Goal: Task Accomplishment & Management: Use online tool/utility

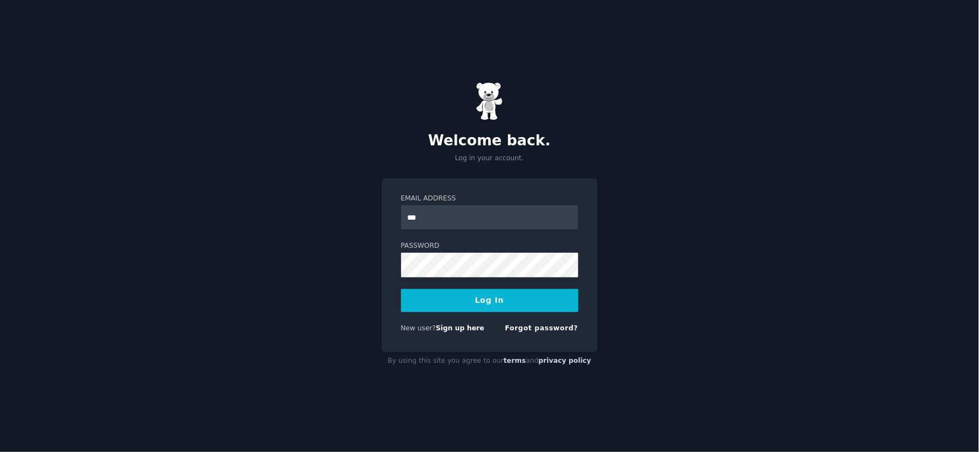
type input "**********"
click at [490, 303] on button "Log In" at bounding box center [489, 300] width 177 height 23
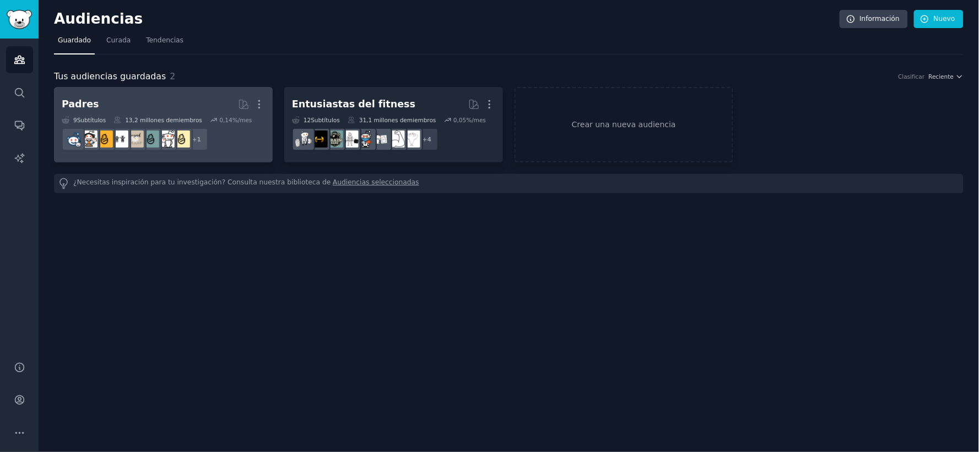
click at [195, 100] on h2 "Padres Más" at bounding box center [163, 104] width 203 height 19
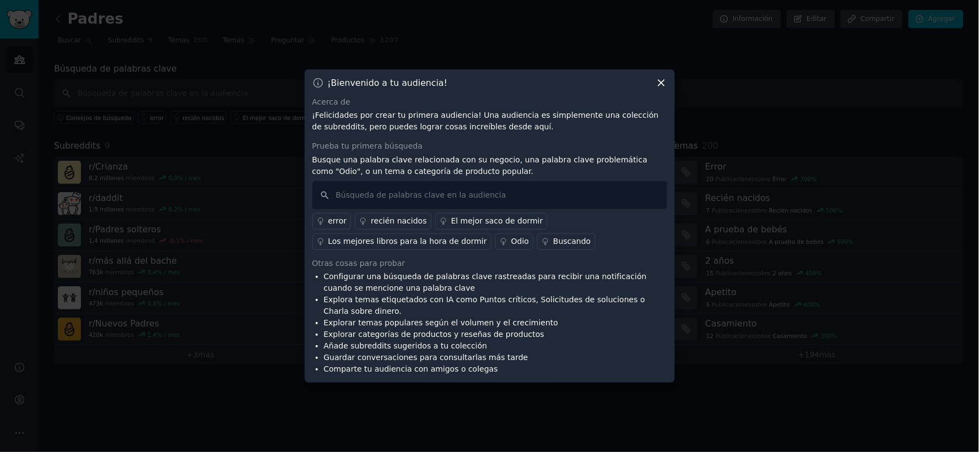
click at [662, 85] on icon at bounding box center [662, 83] width 12 height 12
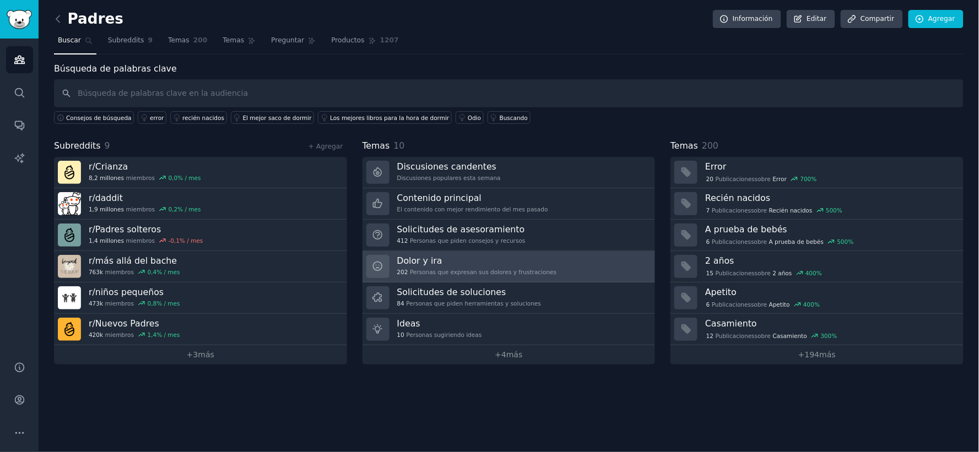
click at [563, 266] on link "Dolor y ira 202 Personas que expresan sus dolores y frustraciones" at bounding box center [509, 266] width 293 height 31
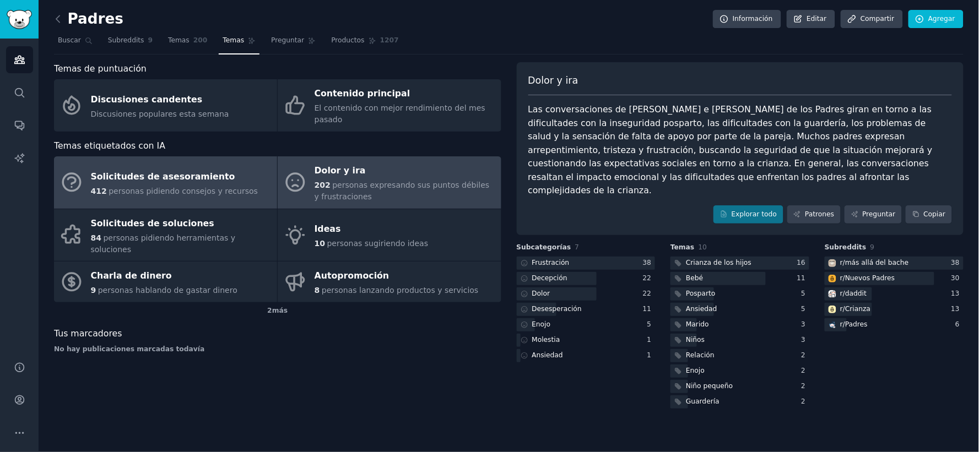
click at [224, 156] on link "Solicitudes de asesoramiento 412 personas pidiendo consejos y recursos" at bounding box center [165, 182] width 223 height 52
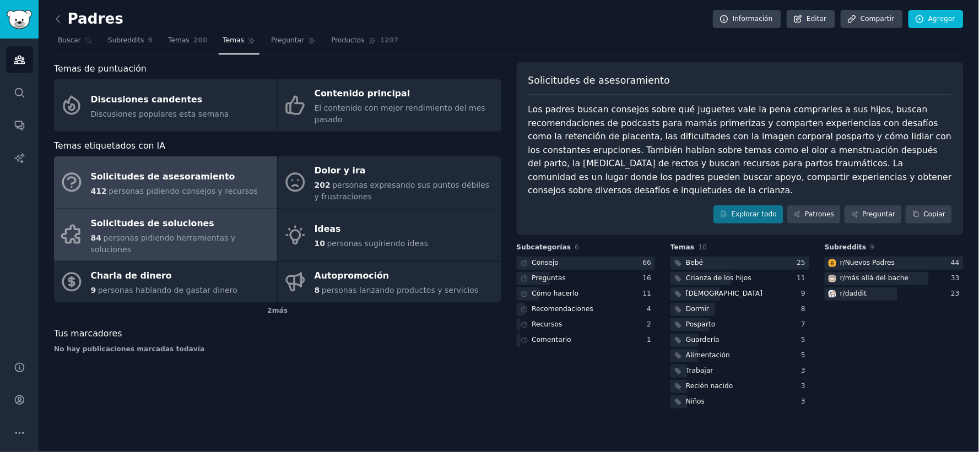
click at [222, 215] on div "Solicitudes de soluciones" at bounding box center [181, 224] width 181 height 18
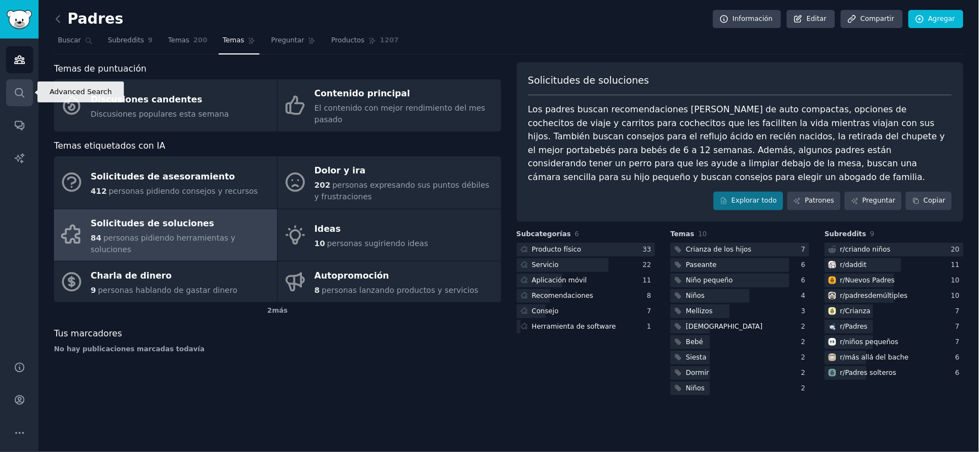
click at [18, 91] on icon "Barra lateral" at bounding box center [20, 93] width 12 height 12
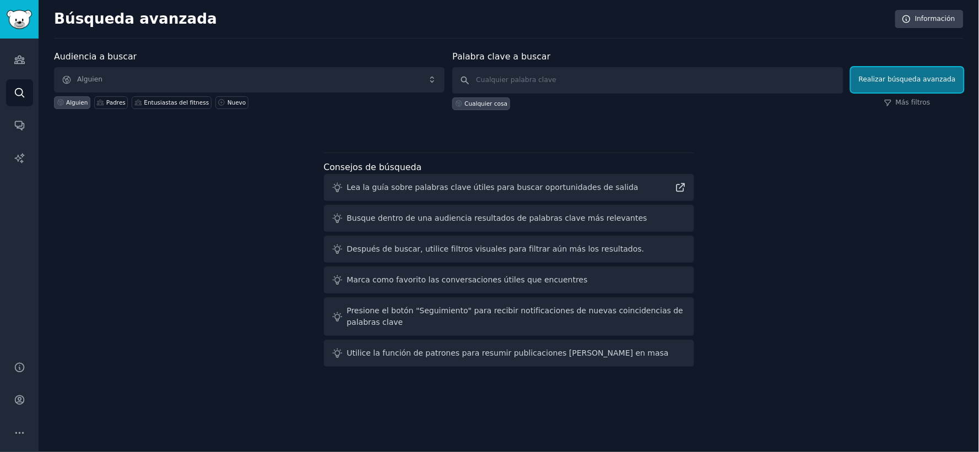
click at [926, 72] on button "Realizar búsqueda avanzada" at bounding box center [907, 79] width 112 height 25
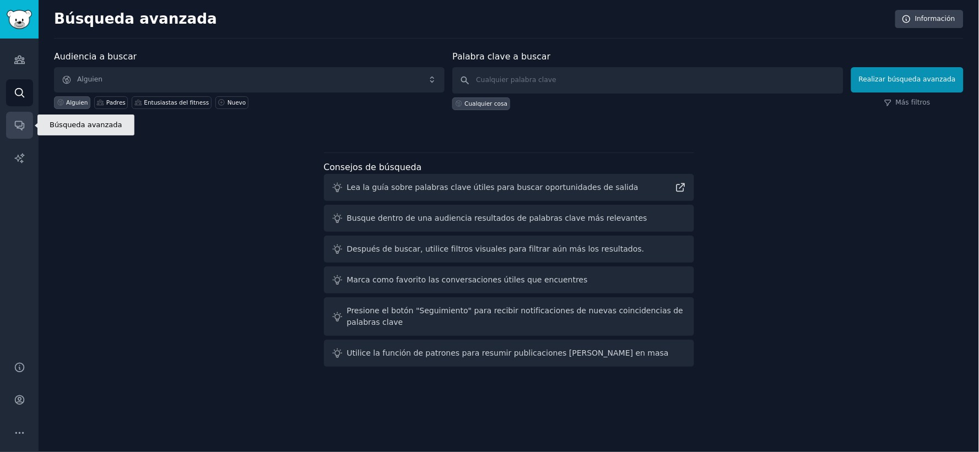
click at [12, 122] on link "Conversaciones" at bounding box center [19, 125] width 27 height 27
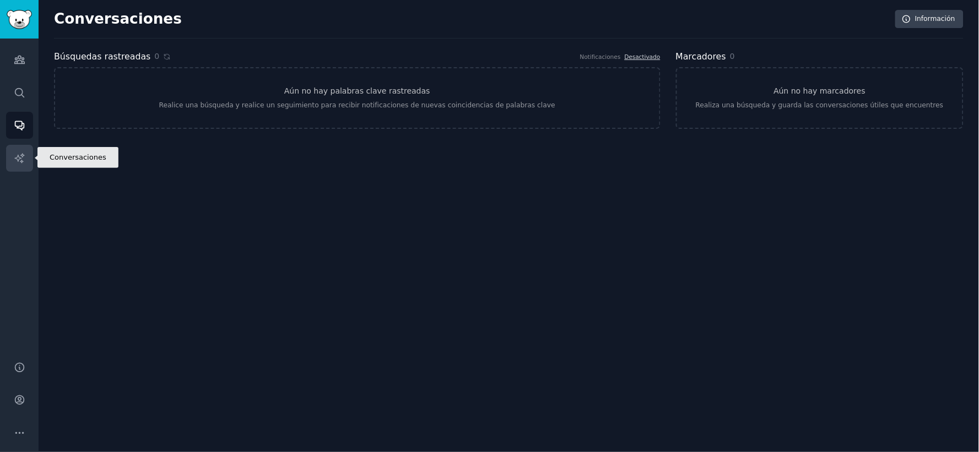
click at [19, 156] on icon "Barra lateral" at bounding box center [20, 159] width 12 height 12
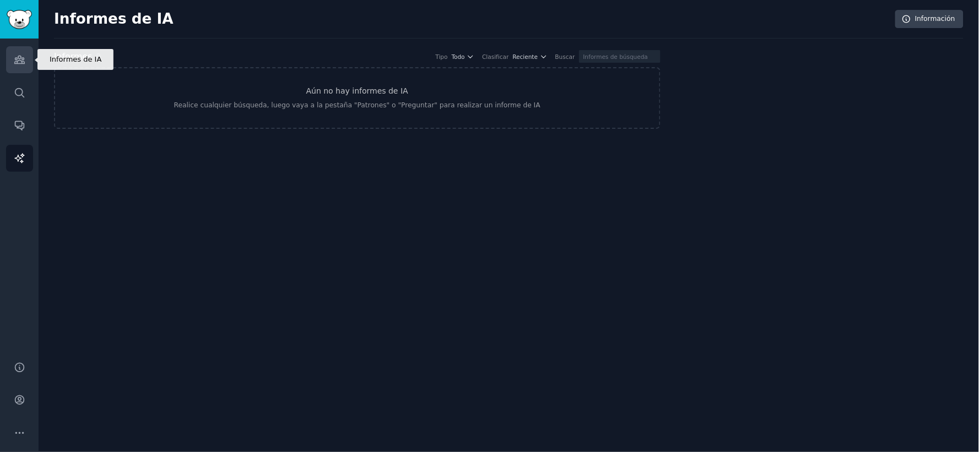
click at [14, 63] on icon "Barra lateral" at bounding box center [19, 60] width 10 height 8
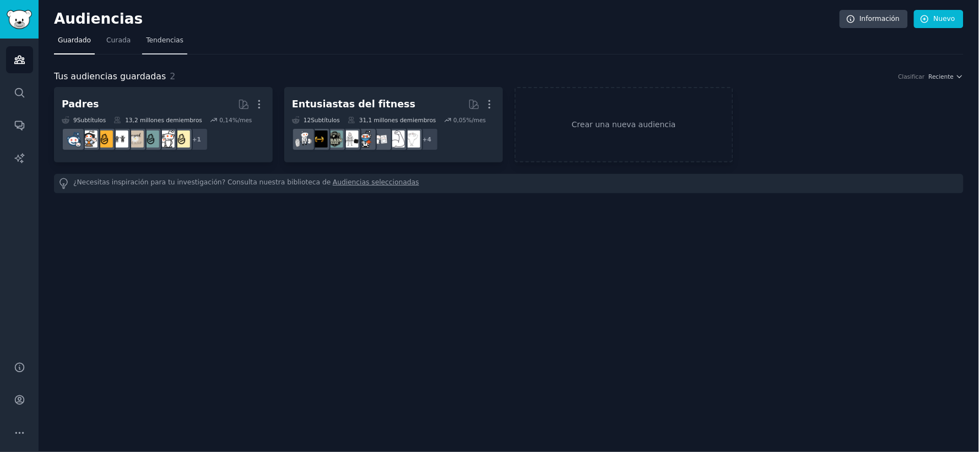
click at [162, 40] on font "Tendencias" at bounding box center [164, 40] width 37 height 8
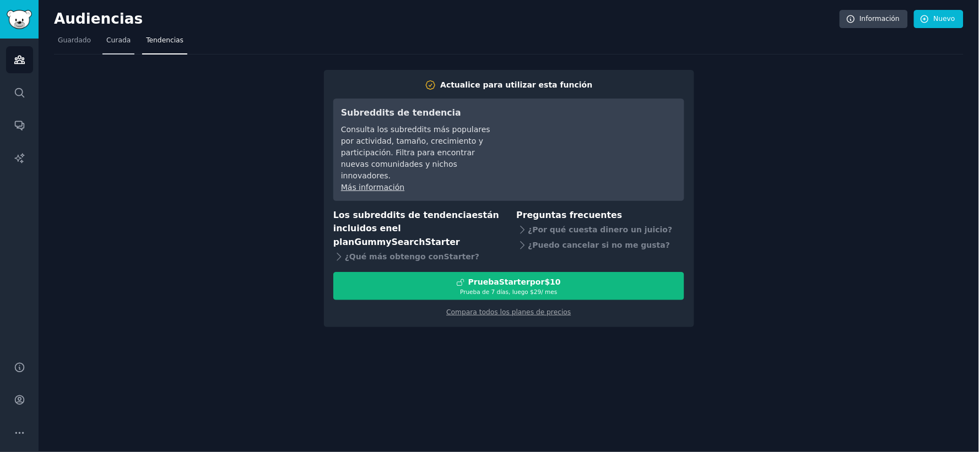
click at [114, 42] on font "Curada" at bounding box center [118, 40] width 24 height 8
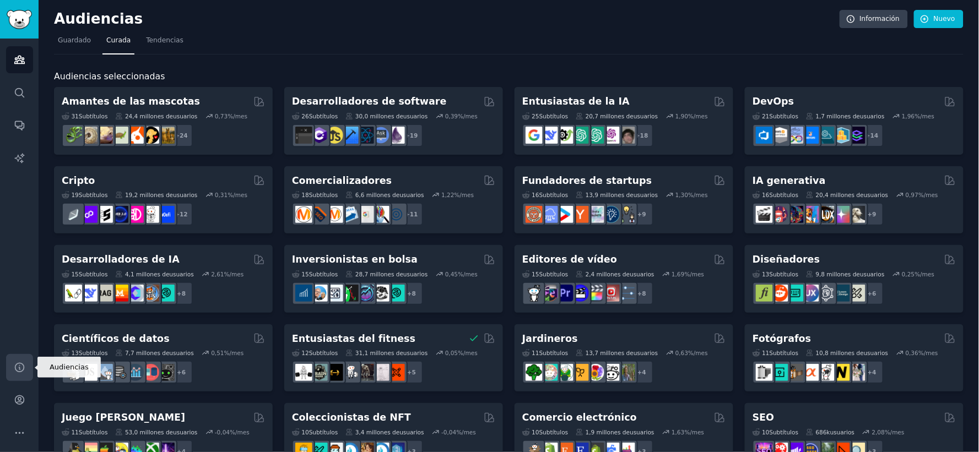
click at [17, 364] on icon "Barra lateral" at bounding box center [19, 367] width 9 height 9
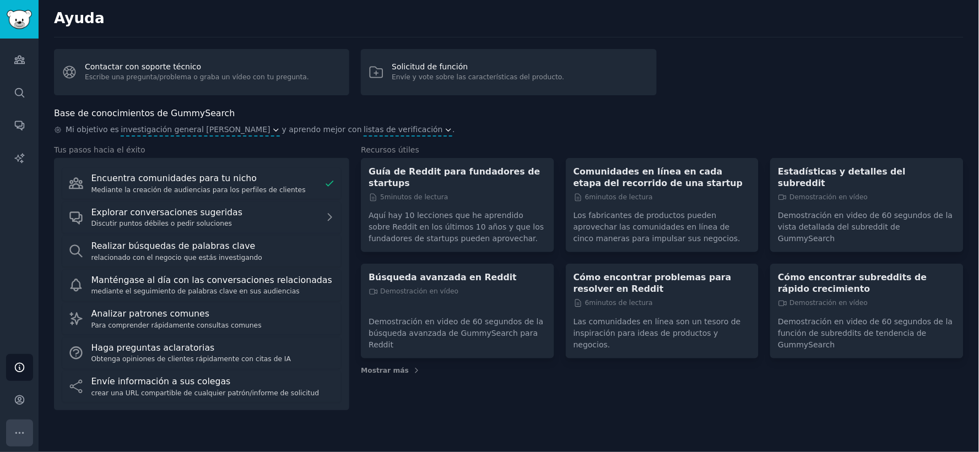
click at [18, 430] on icon "Barra lateral" at bounding box center [20, 434] width 12 height 12
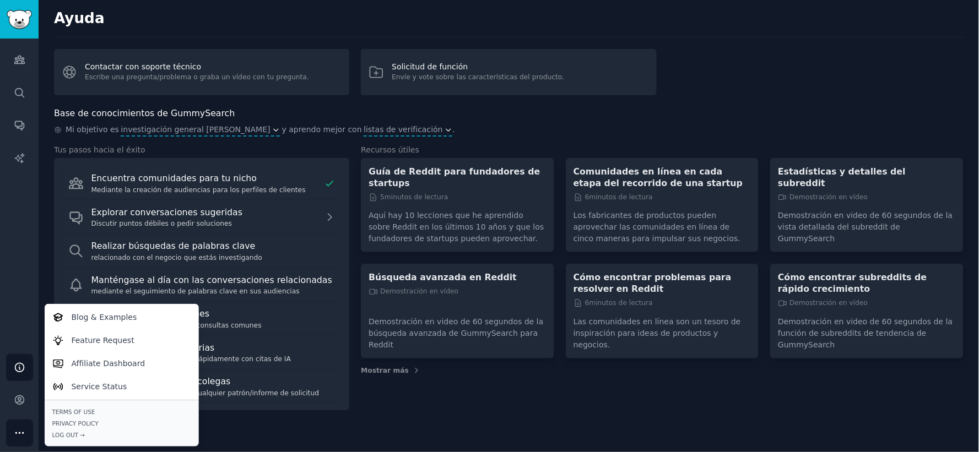
click at [12, 261] on div "Audiencias Buscar Conversaciones Informes de IA" at bounding box center [19, 194] width 39 height 310
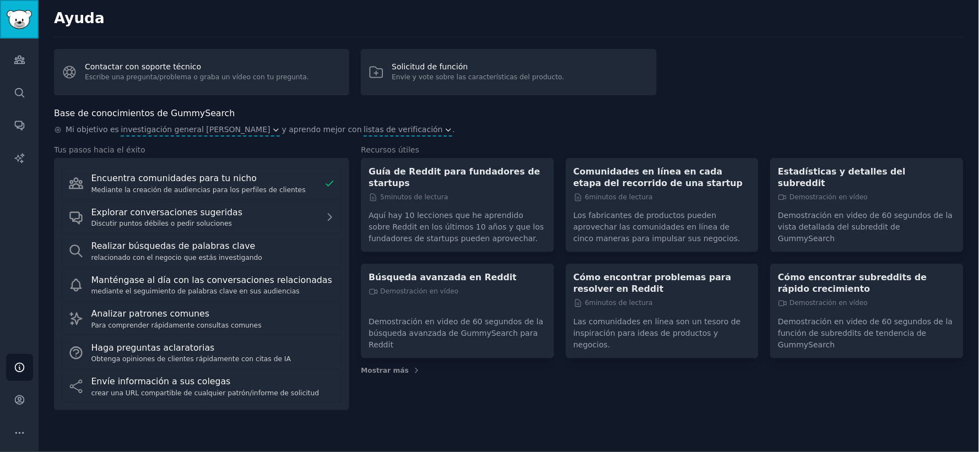
click at [19, 10] on img "Barra lateral" at bounding box center [19, 19] width 25 height 19
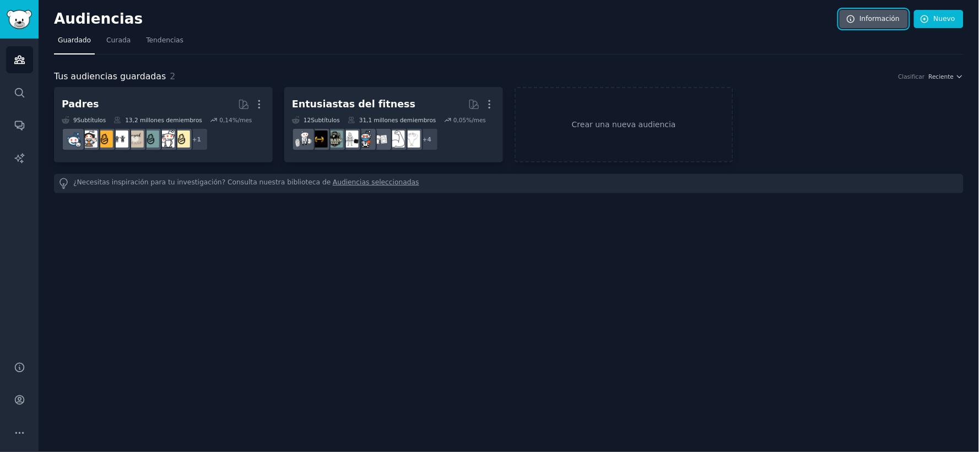
click at [883, 15] on font "Información" at bounding box center [880, 19] width 40 height 8
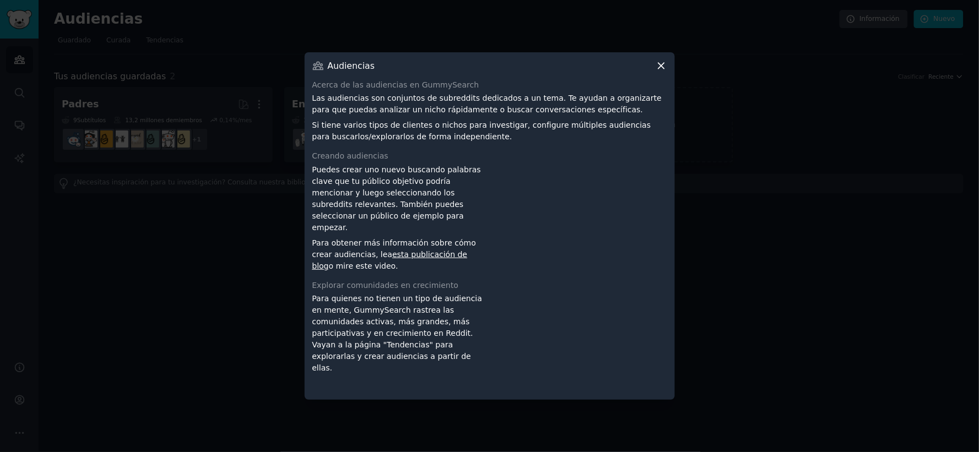
click at [662, 68] on icon at bounding box center [661, 66] width 6 height 6
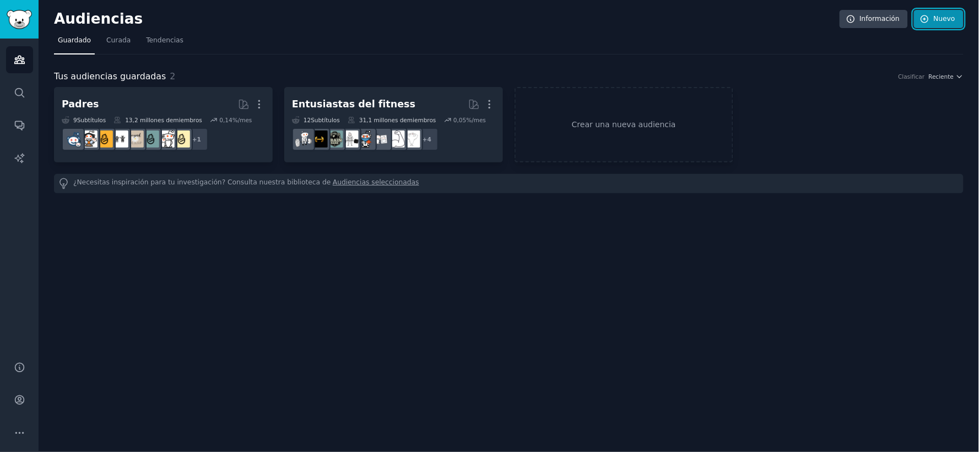
click at [947, 13] on link "Nuevo" at bounding box center [939, 19] width 50 height 19
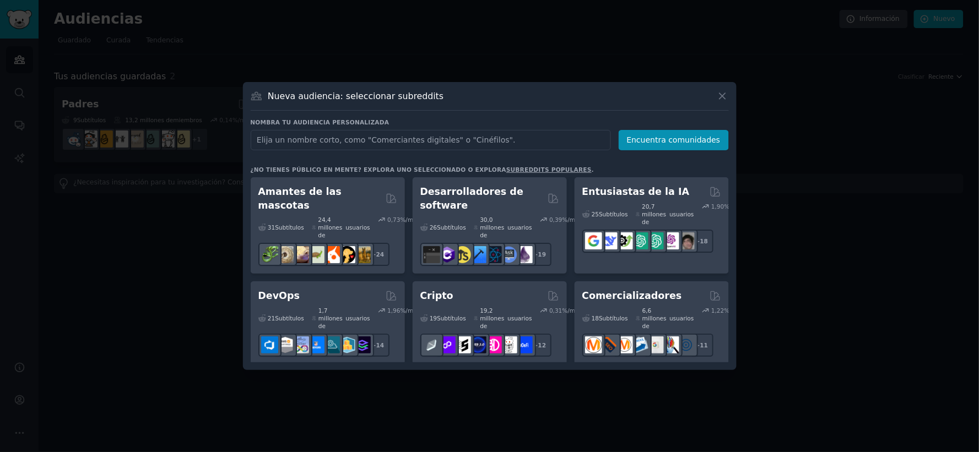
click at [441, 138] on input "text" at bounding box center [431, 140] width 360 height 20
type input "C"
type input "Cuidado cabello"
click at [663, 141] on font "Encuentra comunidades" at bounding box center [674, 140] width 94 height 9
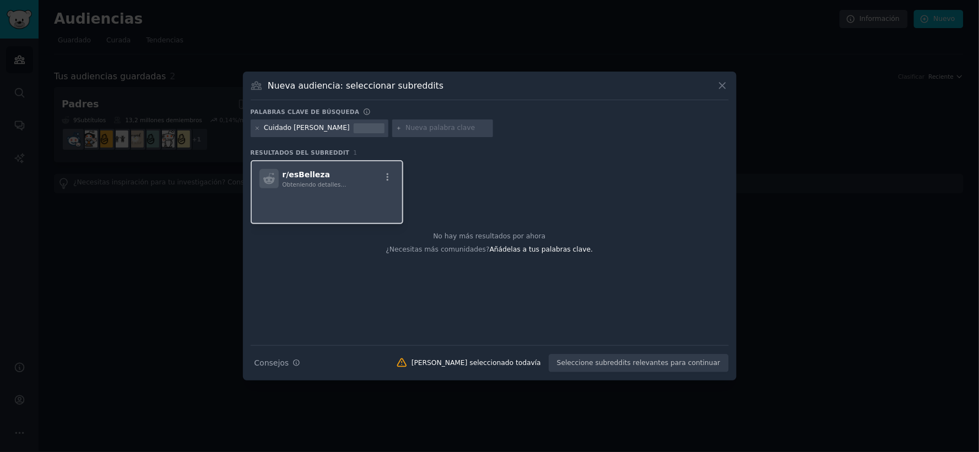
click at [331, 177] on h2 "r/ esBelleza Obteniendo detalles..." at bounding box center [315, 178] width 64 height 19
click at [306, 171] on font "esBelleza" at bounding box center [309, 174] width 41 height 9
click at [359, 177] on div "r/ esBelleza Obteniendo detalles..." at bounding box center [328, 178] width 136 height 19
click at [388, 175] on icon "button" at bounding box center [388, 177] width 10 height 10
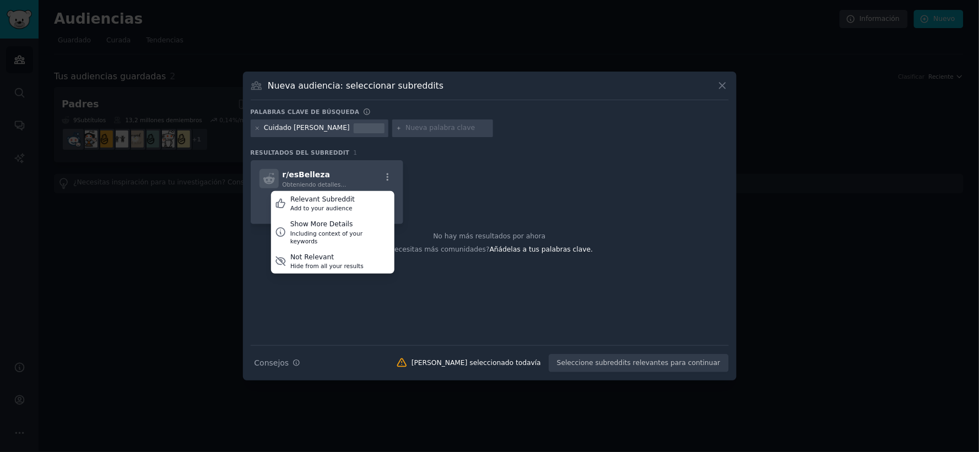
click at [482, 168] on div "r/ esBelleza Obteniendo detalles... Relevant Subreddit Add to your audience Sho…" at bounding box center [490, 192] width 478 height 64
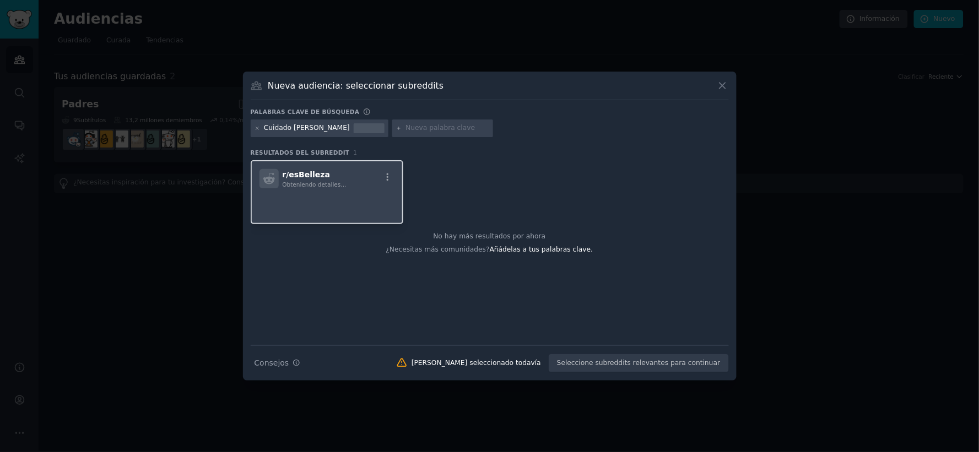
click at [300, 185] on font "Obteniendo detalles..." at bounding box center [315, 184] width 64 height 7
click at [341, 182] on div "r/ esBelleza Obteniendo detalles..." at bounding box center [328, 178] width 136 height 19
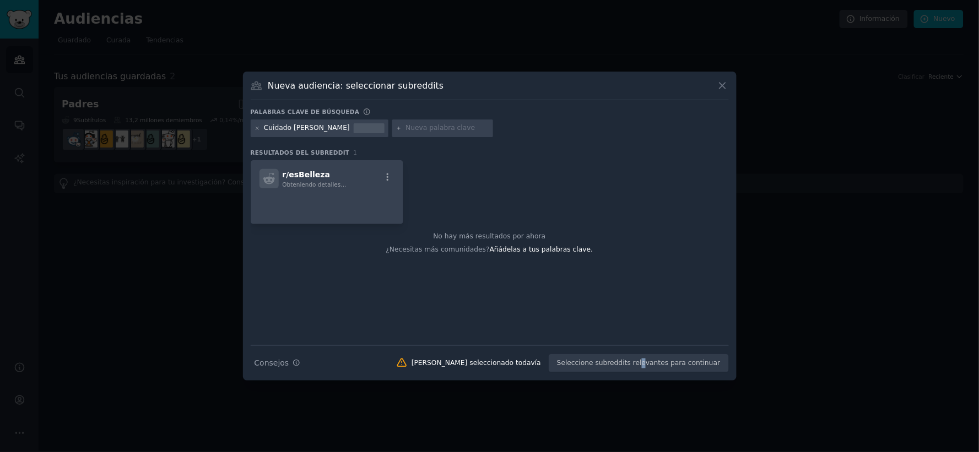
click at [652, 365] on div "Consejos de búsqueda Consejos Ninguno seleccionado todavía Seleccione subreddit…" at bounding box center [490, 359] width 478 height 28
click at [329, 177] on h2 "r/ esBelleza Obteniendo detalles..." at bounding box center [315, 178] width 64 height 19
click at [289, 171] on font "r/" at bounding box center [286, 174] width 7 height 9
click at [331, 199] on p at bounding box center [328, 203] width 136 height 23
click at [497, 361] on font "[PERSON_NAME] seleccionado todavía" at bounding box center [476, 363] width 129 height 8
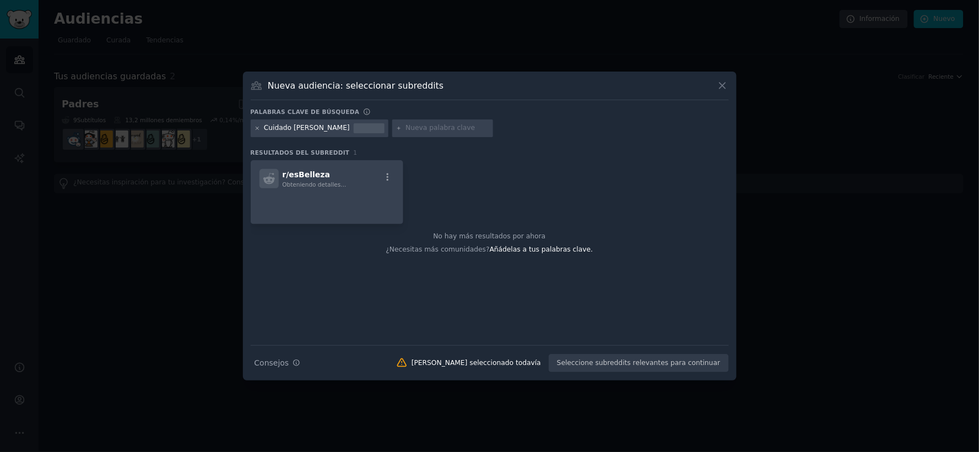
click at [255, 128] on icon at bounding box center [258, 129] width 6 height 6
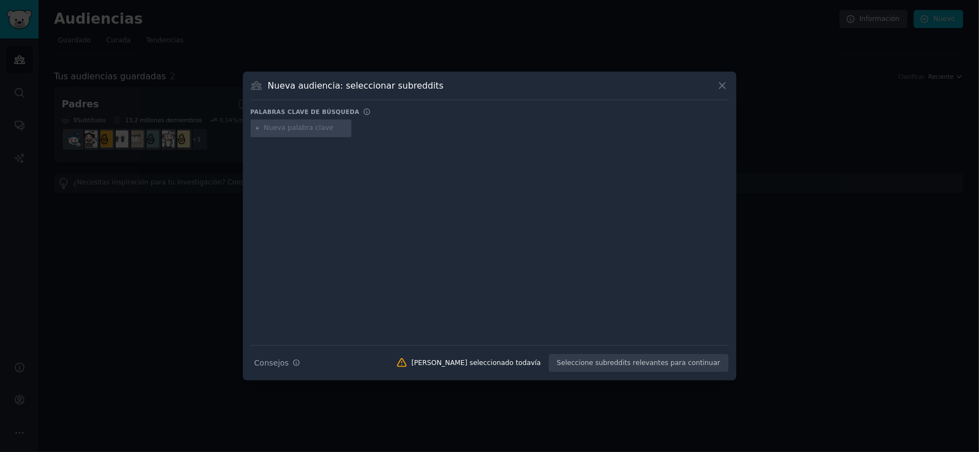
click at [300, 129] on input "text" at bounding box center [306, 128] width 84 height 10
type input "belleza"
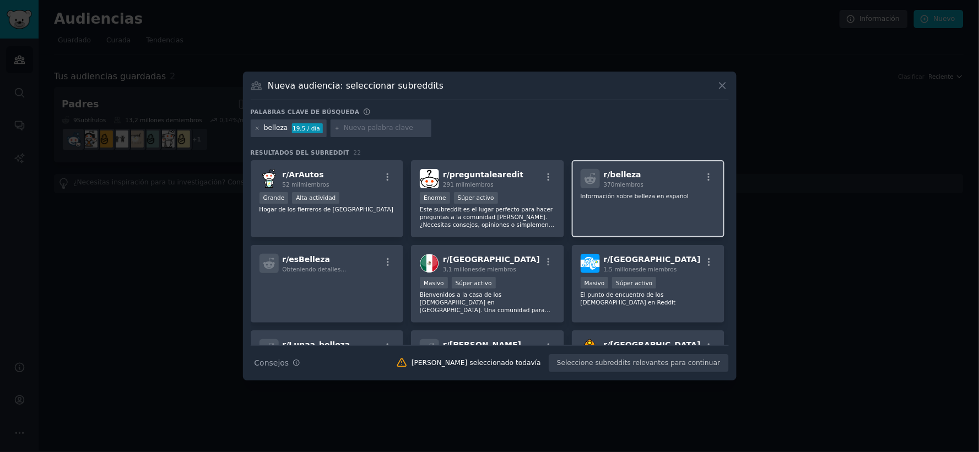
click at [656, 171] on div "r/ belleza 370 miembros" at bounding box center [649, 178] width 136 height 19
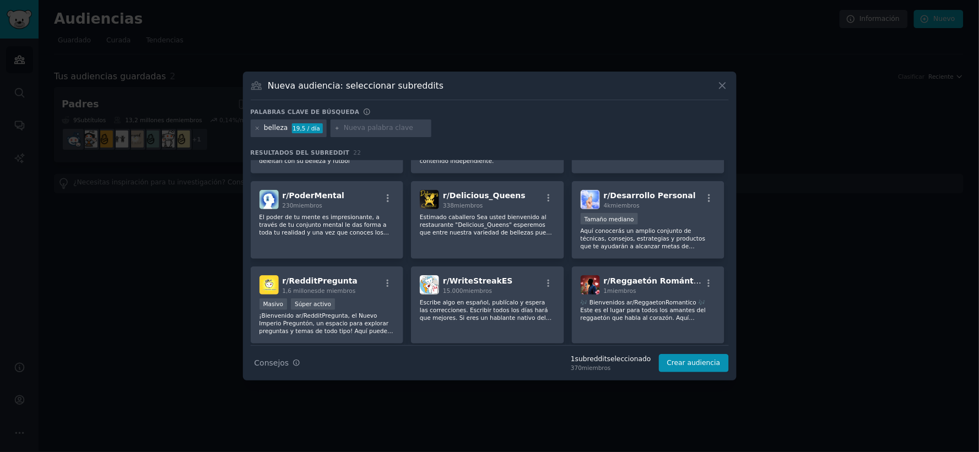
scroll to position [428, 0]
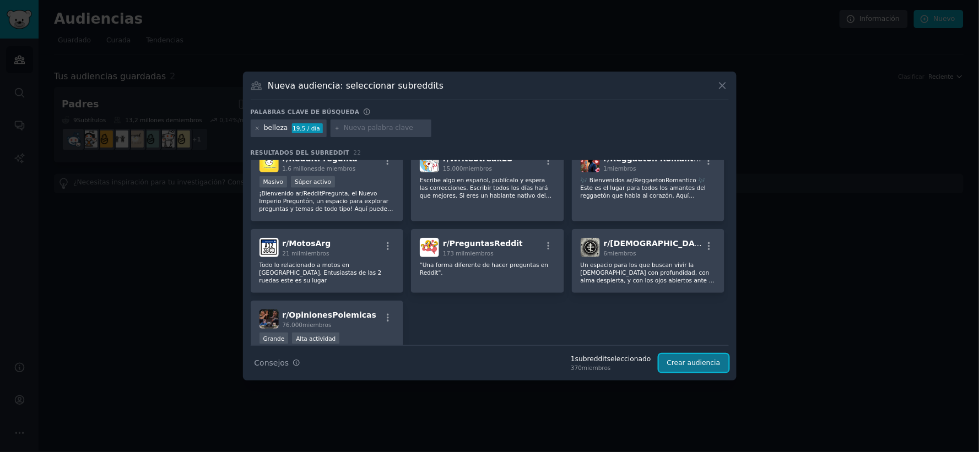
click at [697, 364] on font "Crear audiencia" at bounding box center [693, 363] width 53 height 8
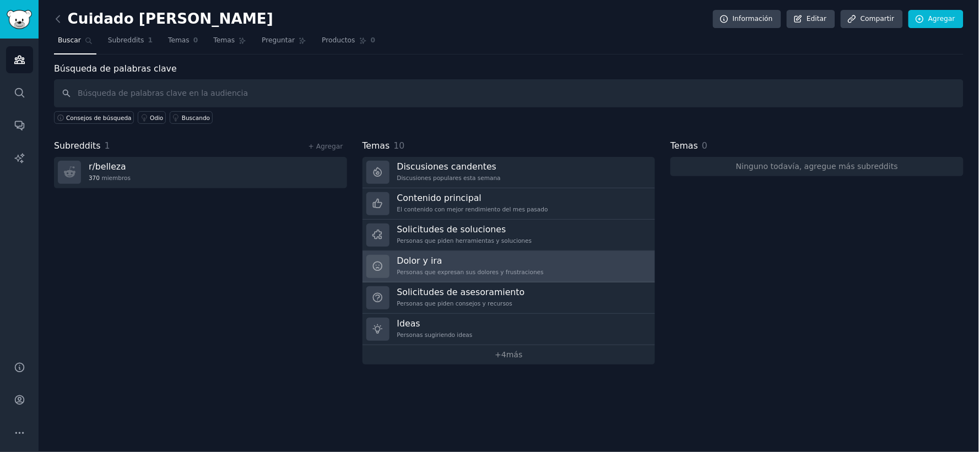
click at [553, 260] on link "Dolor y ira Personas que expresan sus dolores y frustraciones" at bounding box center [509, 266] width 293 height 31
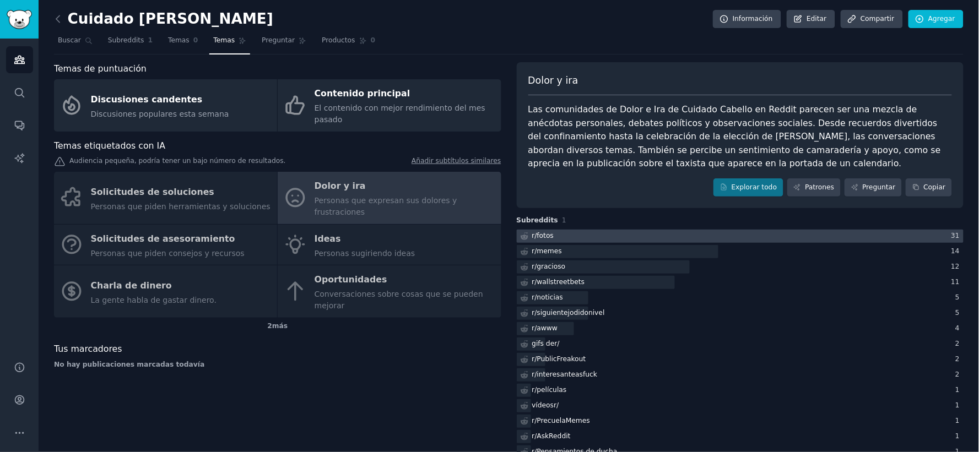
click at [638, 233] on div at bounding box center [740, 237] width 447 height 14
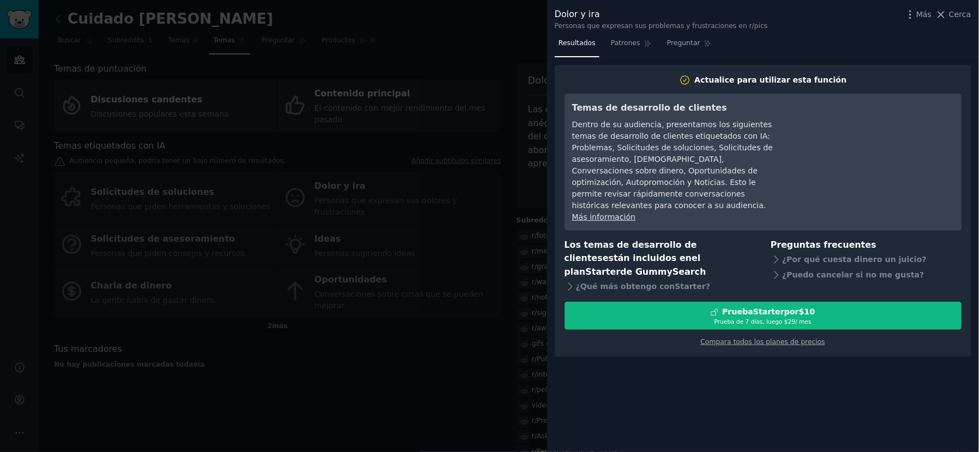
click at [449, 384] on div at bounding box center [489, 226] width 979 height 452
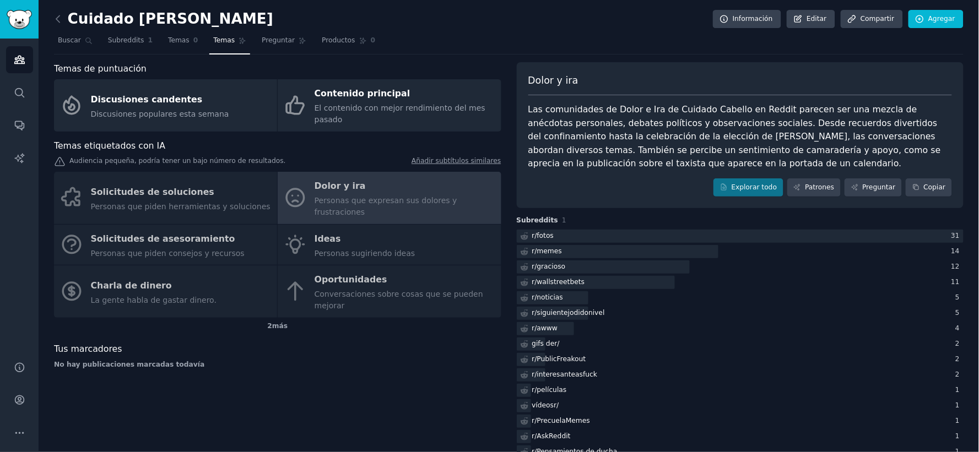
click at [134, 172] on div "Solicitudes de soluciones Personas que piden herramientas y soluciones Dolor y …" at bounding box center [277, 245] width 447 height 146
click at [175, 182] on div "Solicitudes de soluciones Personas que piden herramientas y soluciones Dolor y …" at bounding box center [277, 245] width 447 height 146
click at [168, 36] on font "Temas" at bounding box center [178, 40] width 21 height 8
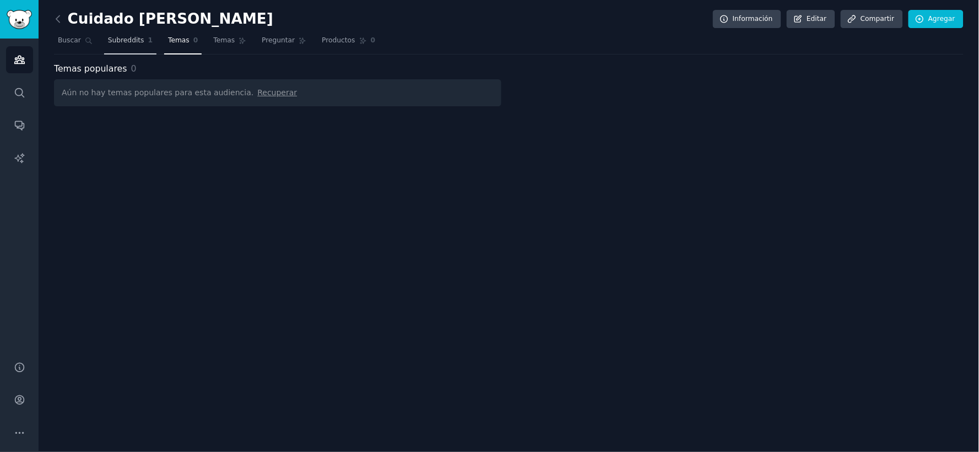
click at [111, 39] on font "Subreddits" at bounding box center [126, 40] width 36 height 8
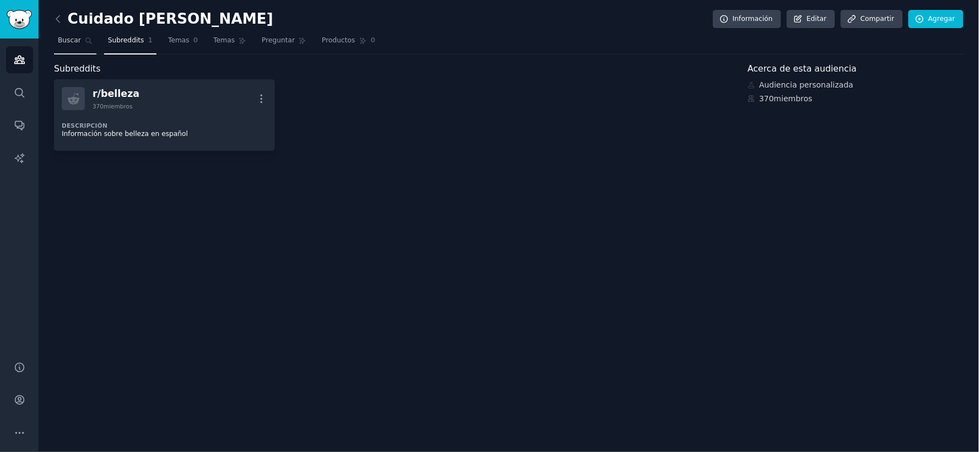
click at [62, 43] on font "Buscar" at bounding box center [69, 40] width 23 height 8
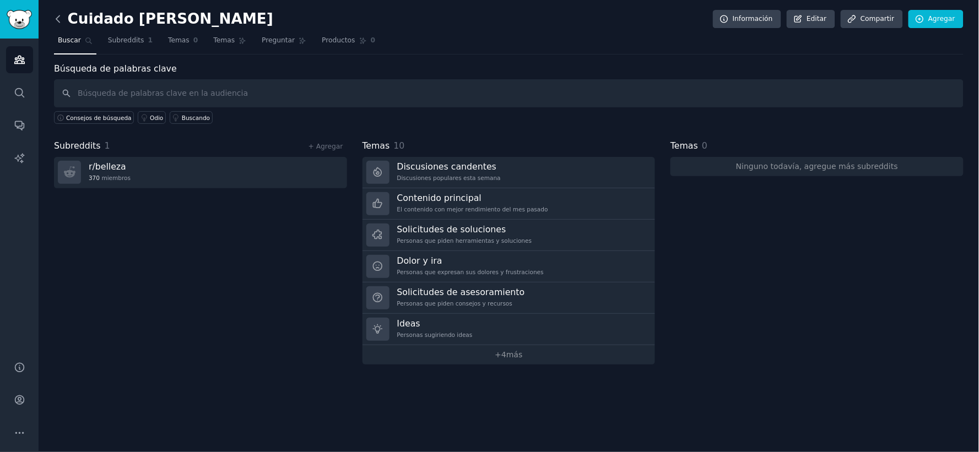
click at [57, 14] on icon at bounding box center [58, 19] width 12 height 12
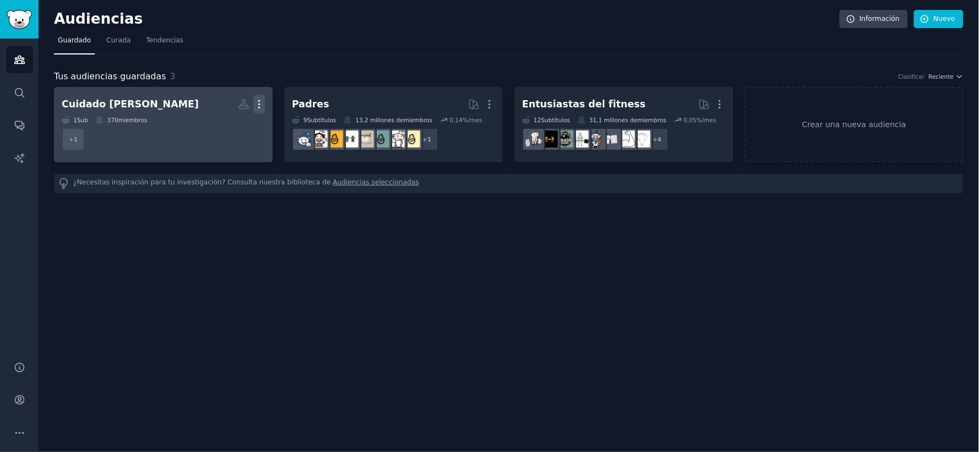
click at [258, 97] on button "Más" at bounding box center [259, 104] width 12 height 19
click at [207, 126] on icon at bounding box center [207, 127] width 8 height 9
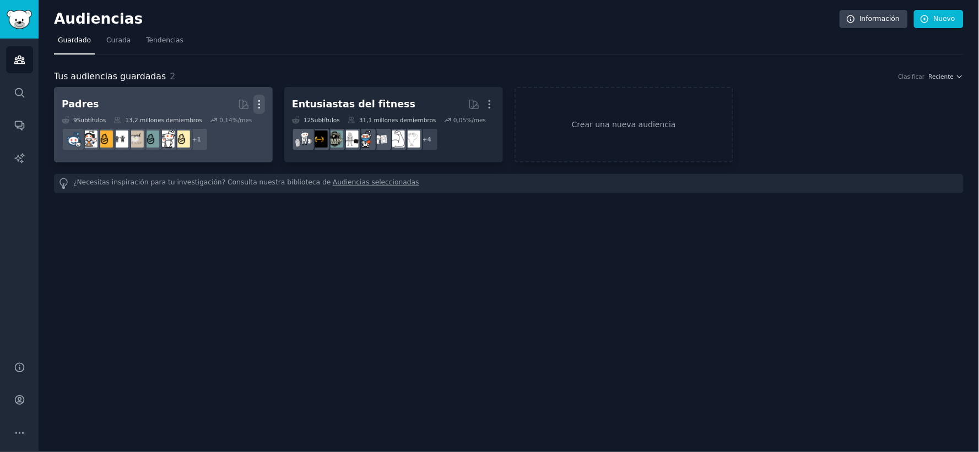
click at [257, 97] on button "Más" at bounding box center [259, 104] width 12 height 19
click at [210, 125] on icon at bounding box center [207, 127] width 8 height 9
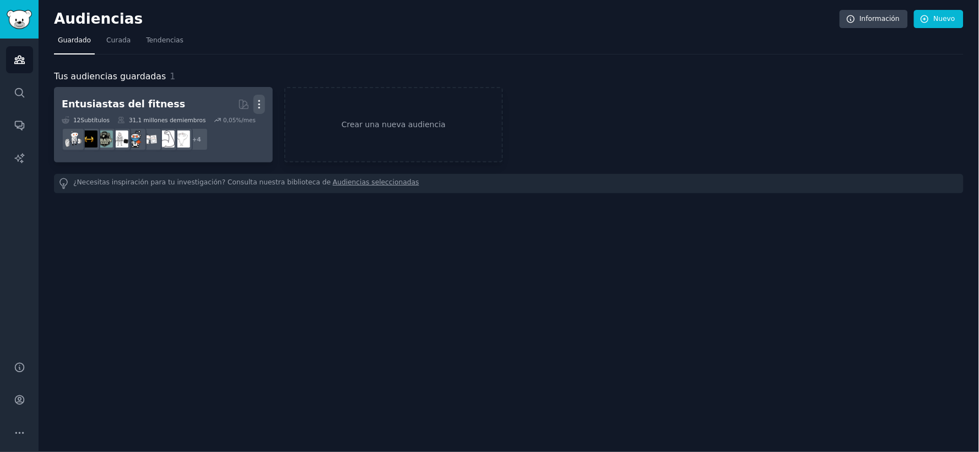
click at [263, 100] on icon "button" at bounding box center [259, 105] width 12 height 12
click at [227, 128] on p "Delete" at bounding box center [229, 128] width 25 height 12
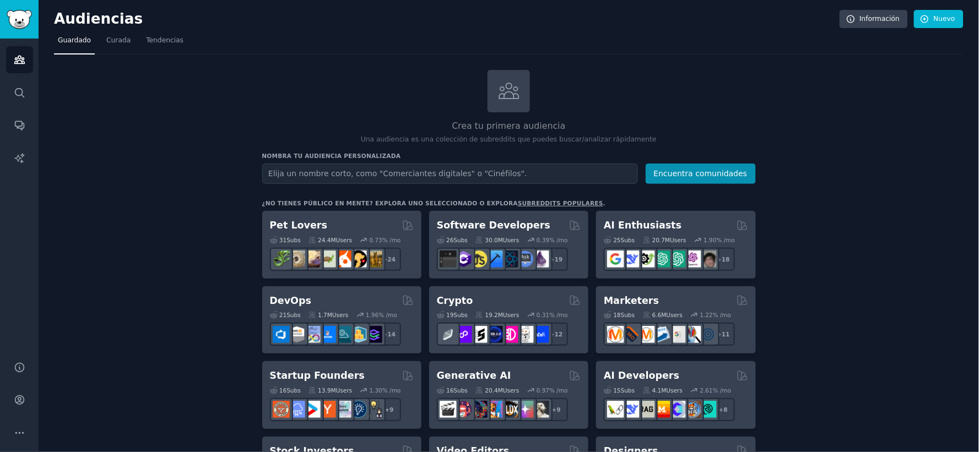
click at [438, 171] on input "text" at bounding box center [450, 174] width 376 height 20
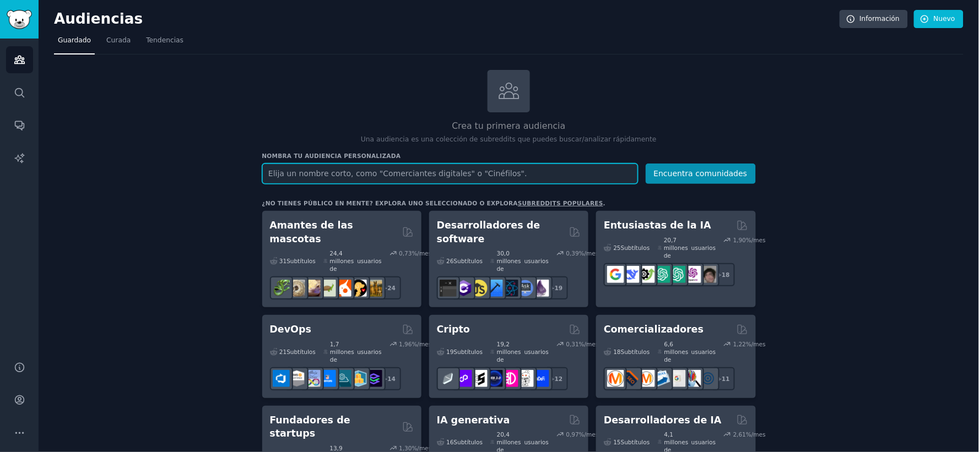
paste input "hair care"
type input "hair care"
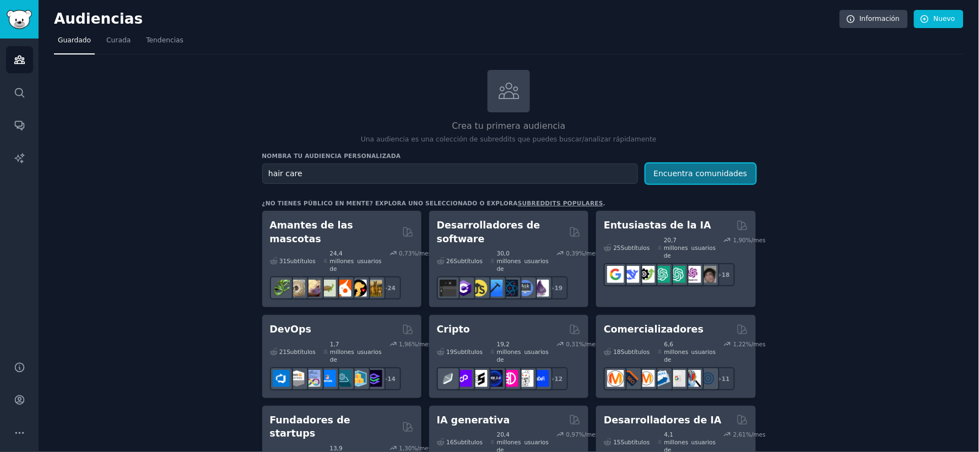
click at [679, 171] on font "Encuentra comunidades" at bounding box center [701, 173] width 94 height 9
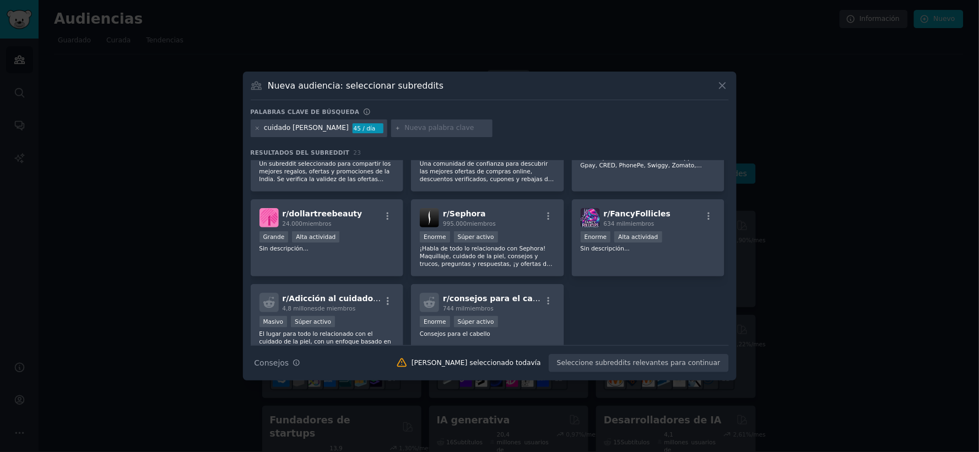
scroll to position [510, 0]
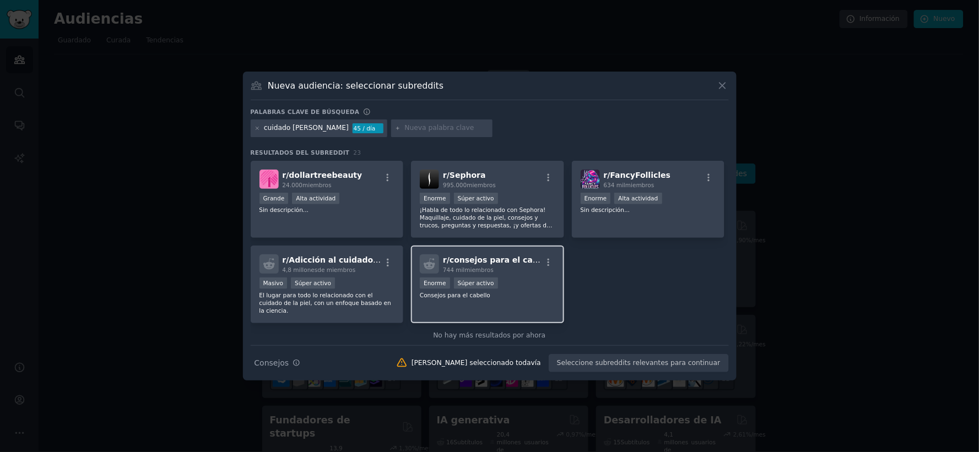
click at [519, 266] on div "744 mil miembros" at bounding box center [492, 270] width 99 height 8
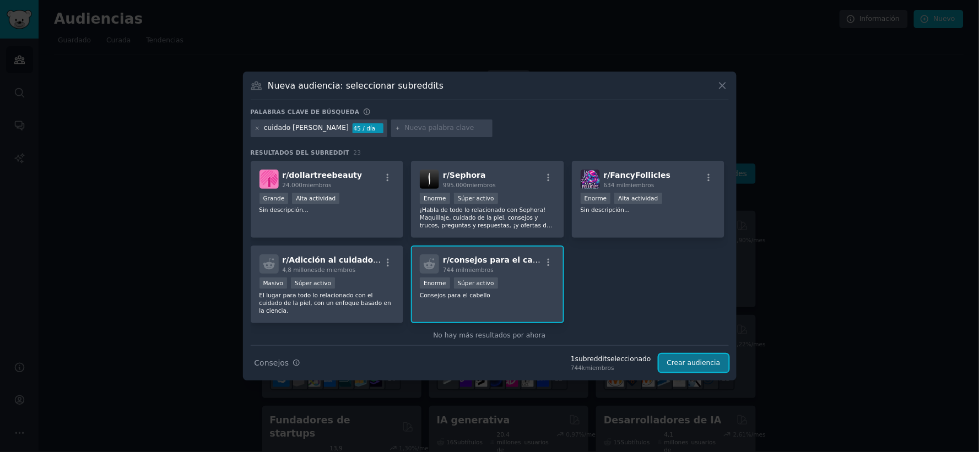
click at [706, 361] on font "Crear audiencia" at bounding box center [693, 363] width 53 height 8
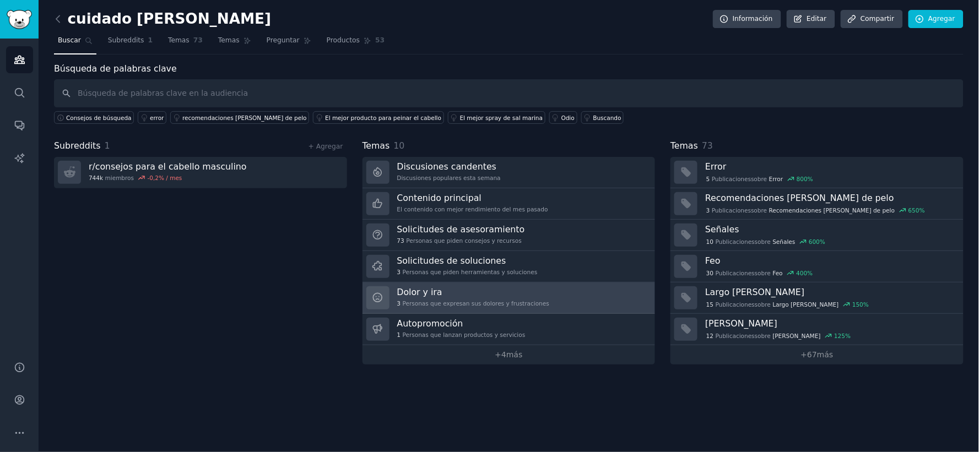
click at [472, 293] on h3 "Dolor y ira" at bounding box center [473, 293] width 152 height 12
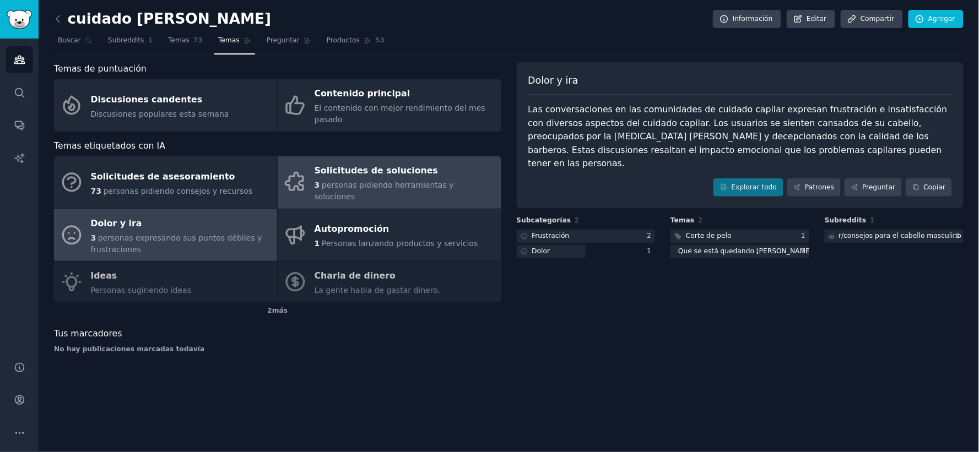
click at [374, 165] on font "Solicitudes de soluciones" at bounding box center [376, 170] width 123 height 10
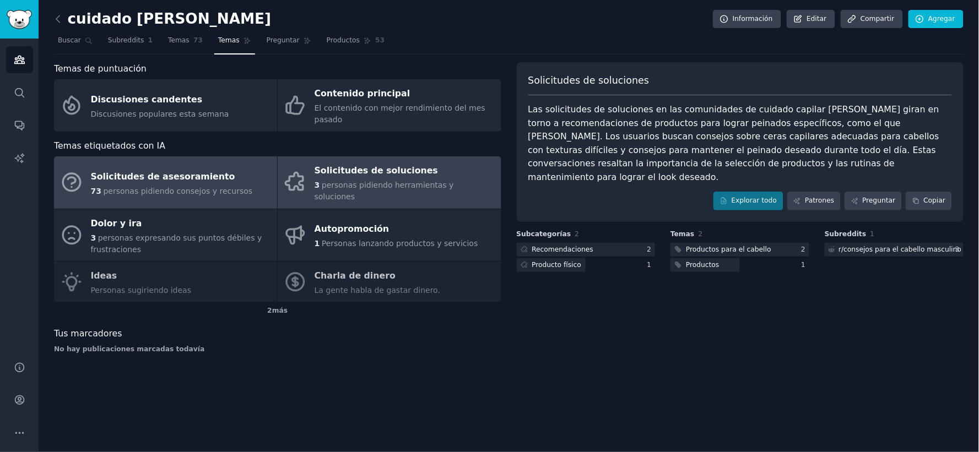
click at [147, 171] on font "Solicitudes de asesoramiento" at bounding box center [163, 176] width 144 height 10
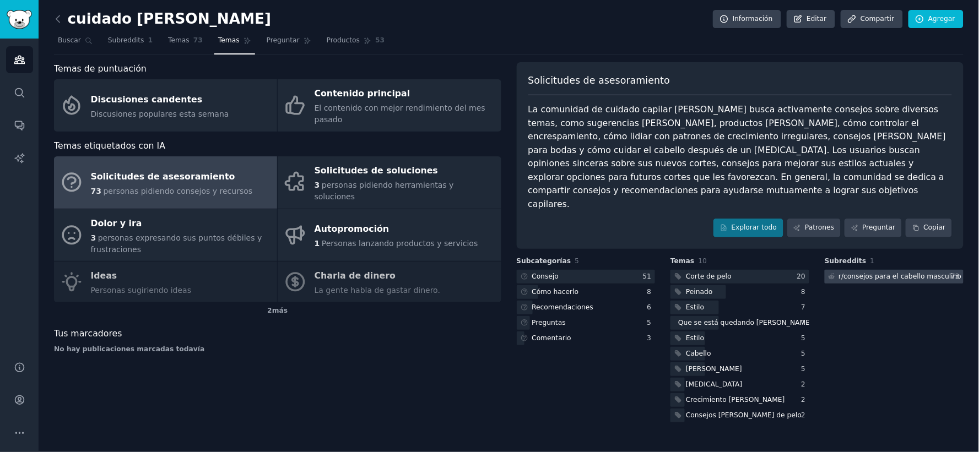
click at [876, 273] on font "consejos para el cabello masculino" at bounding box center [903, 277] width 118 height 8
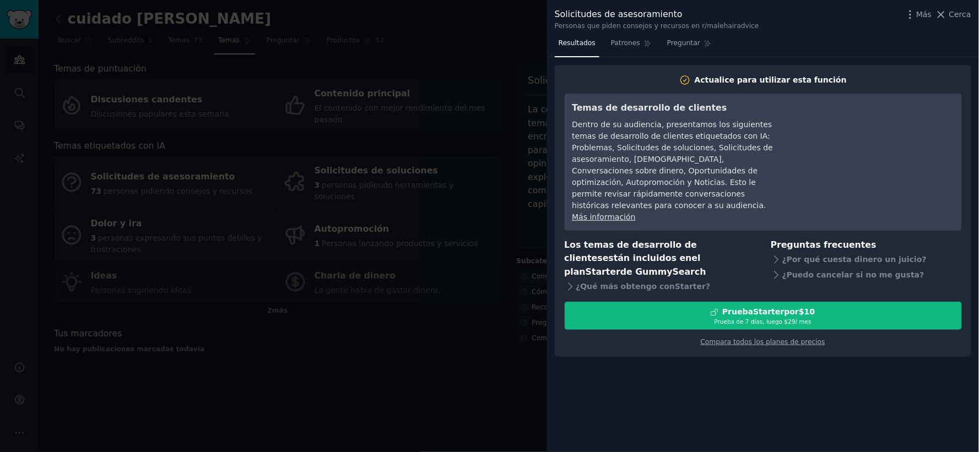
click at [414, 394] on div at bounding box center [489, 226] width 979 height 452
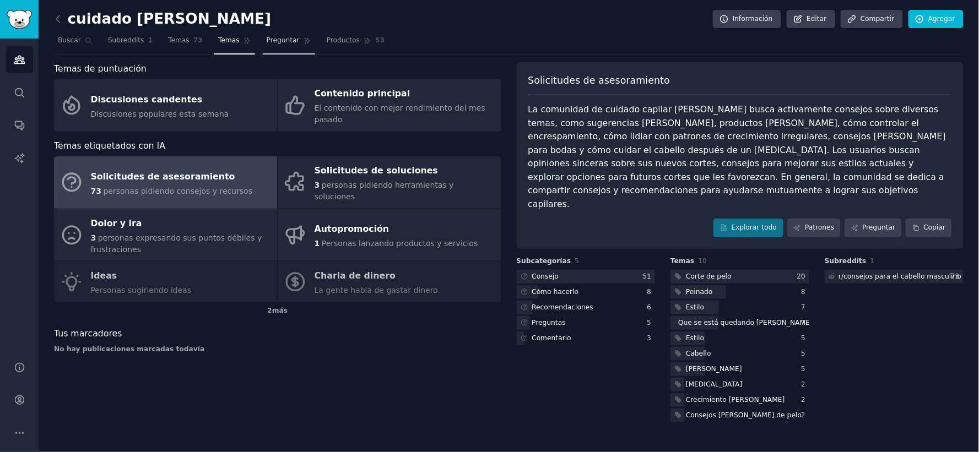
click at [271, 37] on font "Preguntar" at bounding box center [283, 40] width 33 height 8
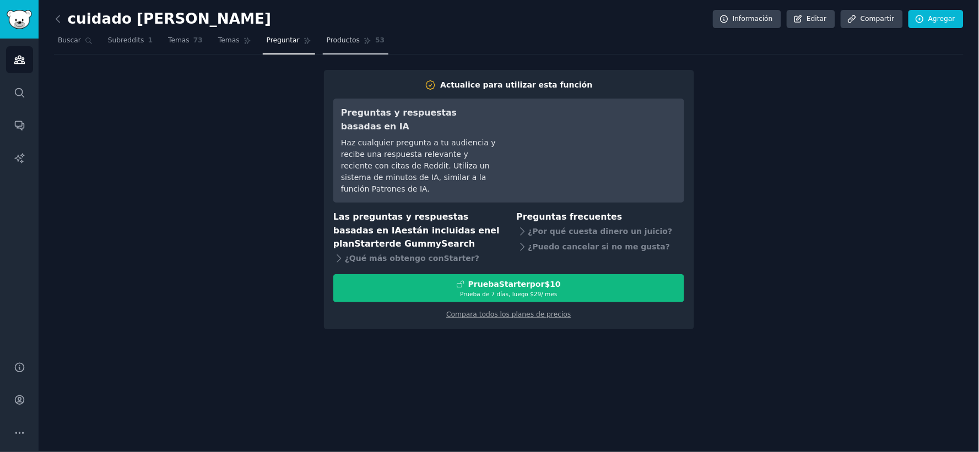
click at [326, 35] on link "Productos 53" at bounding box center [356, 43] width 66 height 23
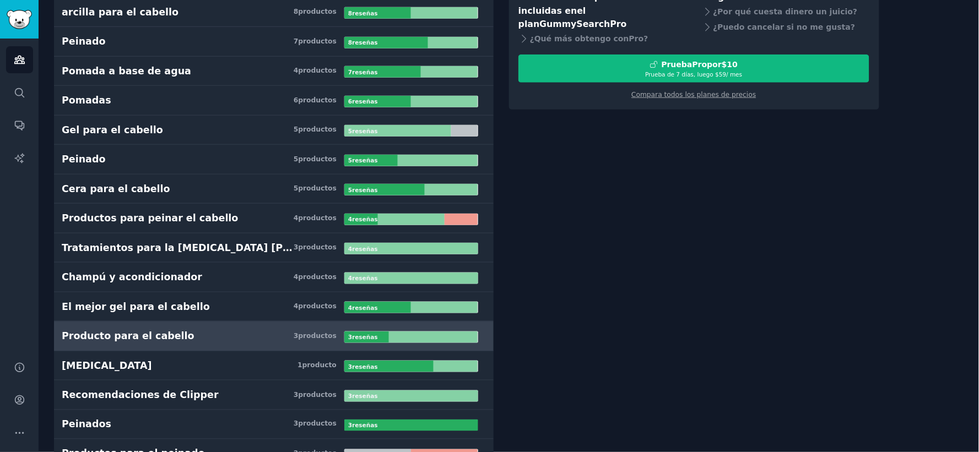
scroll to position [183, 0]
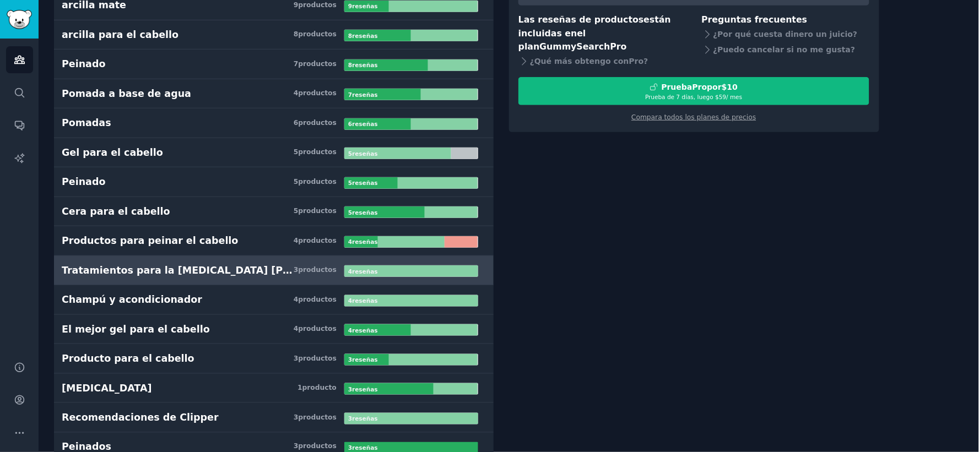
click at [239, 269] on h3 "Tratamientos para la [MEDICAL_DATA] [PERSON_NAME] 3 productos ​" at bounding box center [203, 271] width 283 height 14
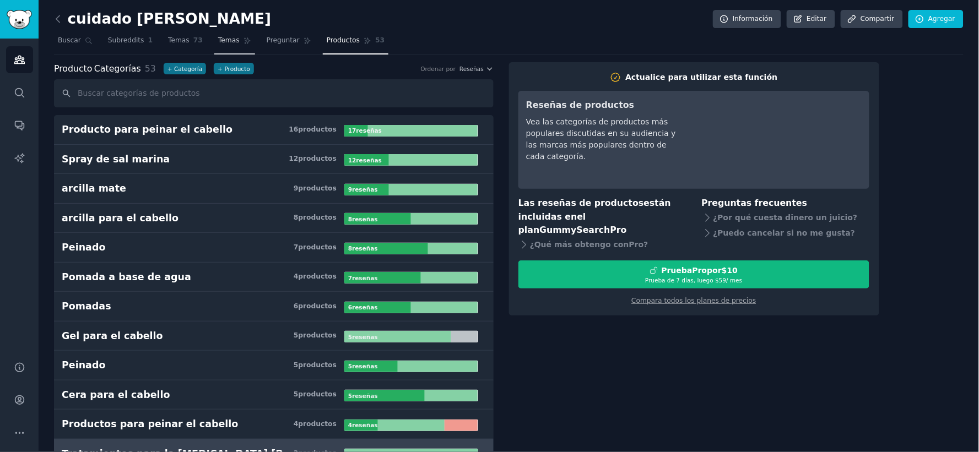
click at [218, 37] on font "Temas" at bounding box center [228, 40] width 21 height 8
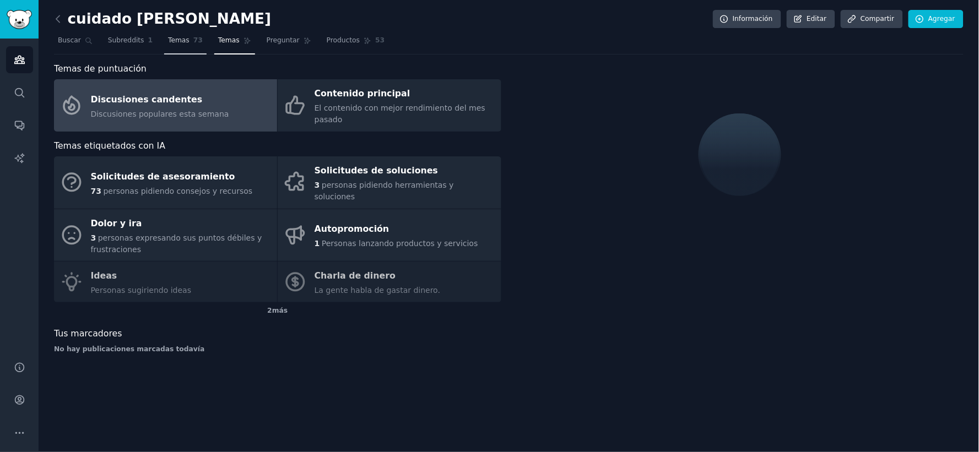
click at [168, 40] on font "Temas" at bounding box center [178, 40] width 21 height 8
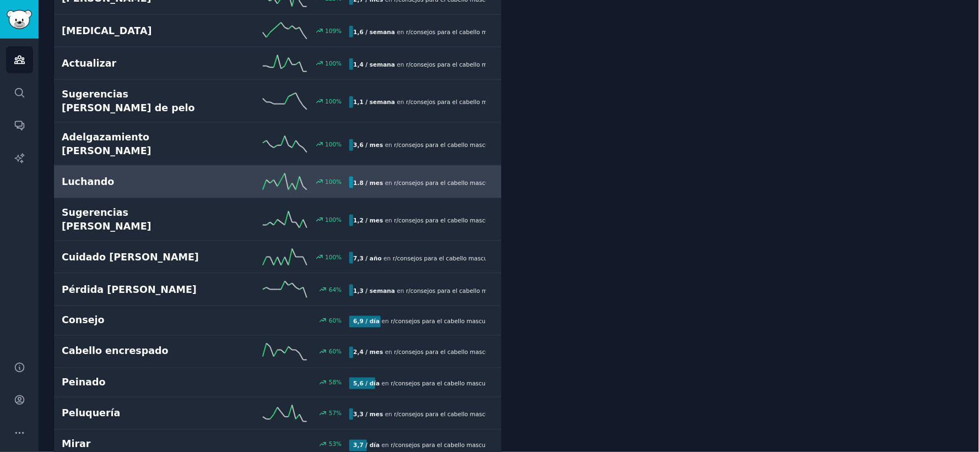
scroll to position [367, 0]
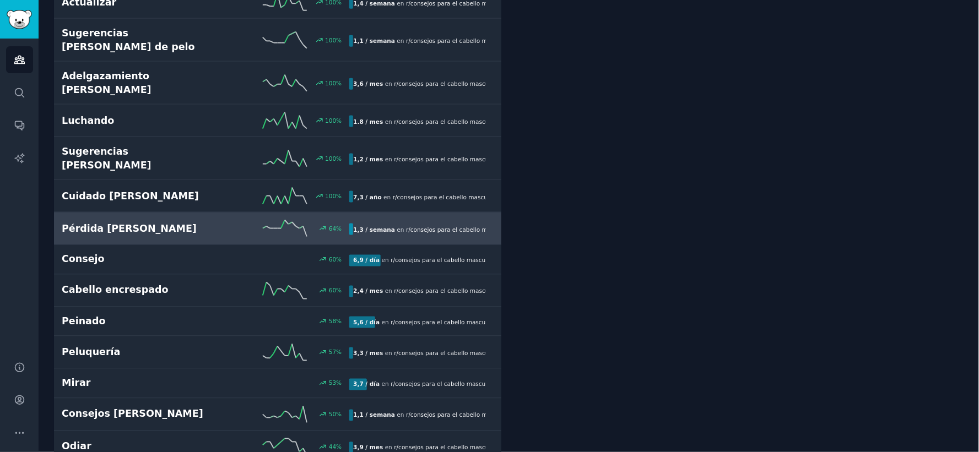
click at [199, 222] on h2 "Pérdida [PERSON_NAME]" at bounding box center [134, 229] width 144 height 14
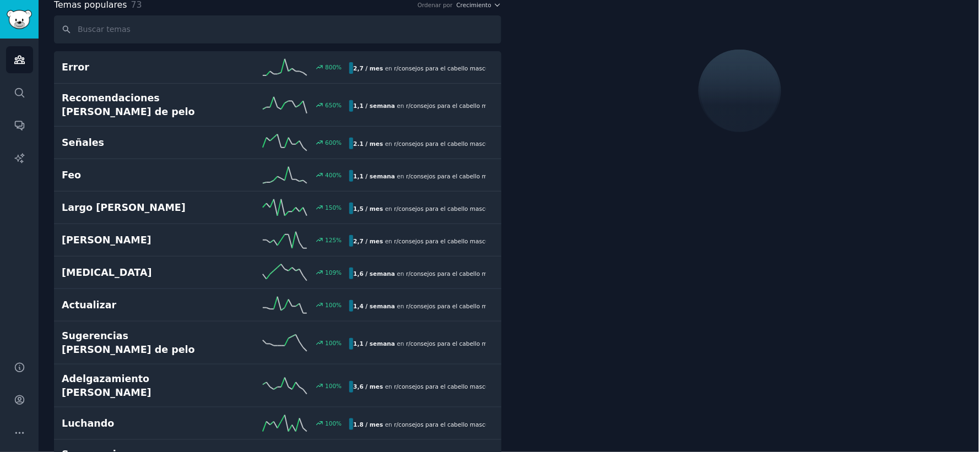
scroll to position [62, 0]
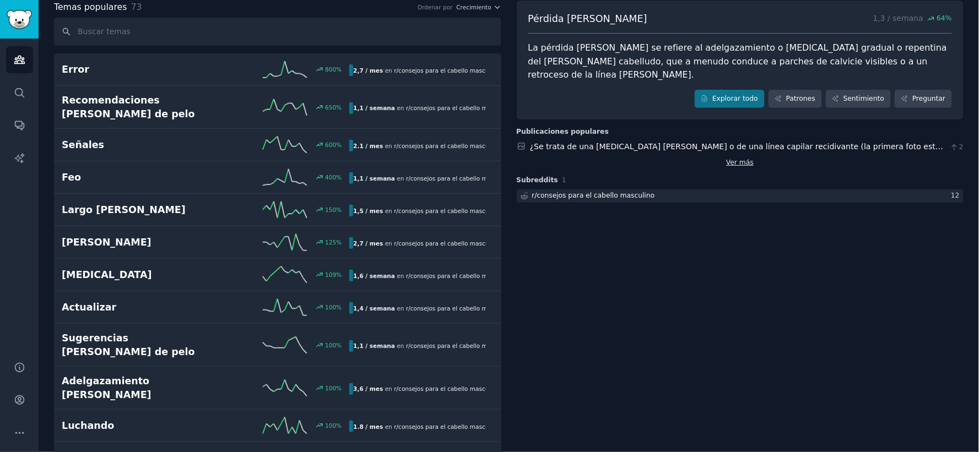
click at [737, 159] on font "Ver más" at bounding box center [740, 163] width 28 height 8
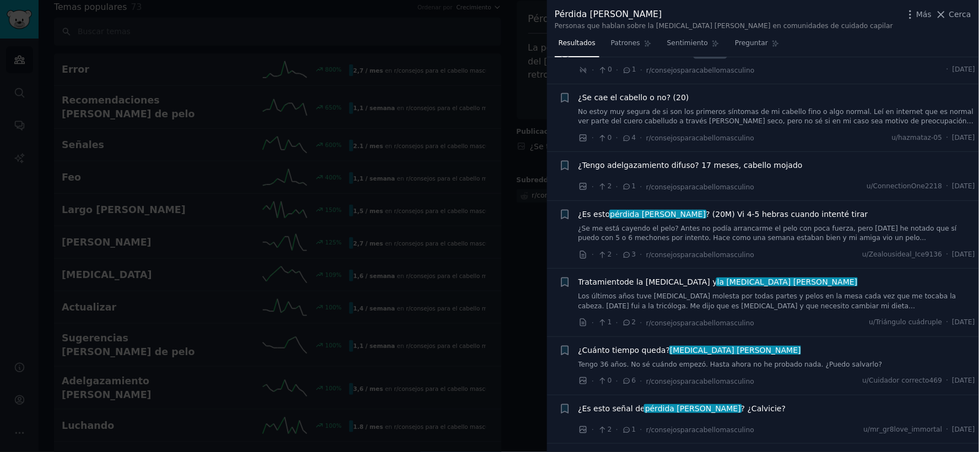
scroll to position [735, 0]
